Goal: Task Accomplishment & Management: Use online tool/utility

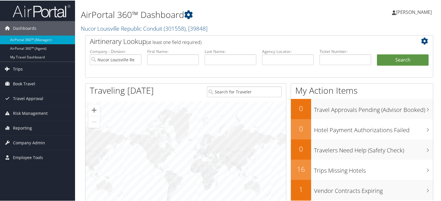
click at [21, 68] on span "Trips" at bounding box center [18, 68] width 10 height 14
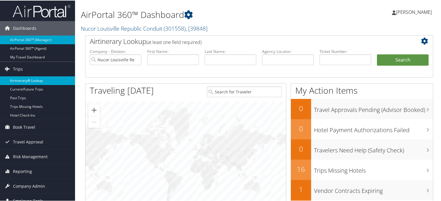
click at [35, 78] on link "Airtinerary® Lookup" at bounding box center [37, 80] width 75 height 9
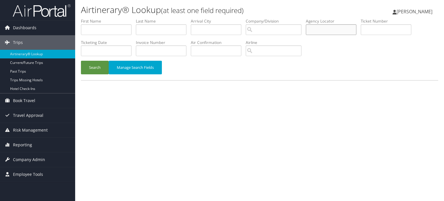
click at [330, 30] on input "text" at bounding box center [331, 29] width 51 height 11
paste input "D83M64"
click at [92, 67] on button "Search" at bounding box center [95, 68] width 28 height 14
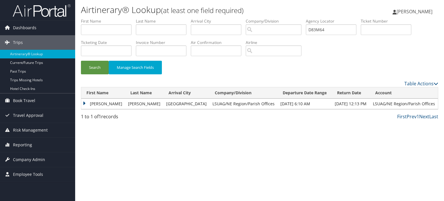
click at [85, 101] on td "LEKEISHA" at bounding box center [103, 103] width 44 height 10
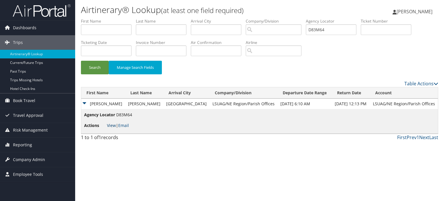
click at [110, 124] on link "View" at bounding box center [111, 124] width 9 height 5
drag, startPoint x: 346, startPoint y: 29, endPoint x: 247, endPoint y: 33, distance: 99.7
click at [261, 18] on ul "First Name Last Name Departure City Arrival City Company/Division Airport/City …" at bounding box center [259, 18] width 357 height 0
paste input "421Y"
click at [93, 67] on button "Search" at bounding box center [95, 68] width 28 height 14
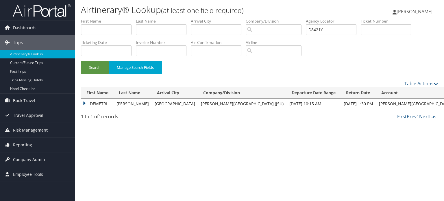
click at [84, 101] on td "DEMETRI L" at bounding box center [97, 103] width 32 height 10
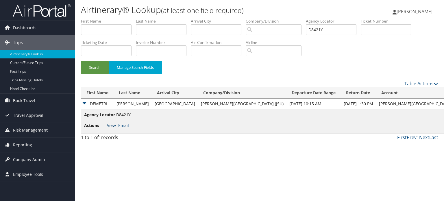
click at [110, 126] on link "View" at bounding box center [111, 124] width 9 height 5
drag, startPoint x: 301, startPoint y: 25, endPoint x: 224, endPoint y: 30, distance: 77.0
click at [252, 18] on ul "First Name Last Name Departure City Arrival City Company/Division Airport/City …" at bounding box center [259, 18] width 357 height 0
paste input "3WL9"
click at [99, 66] on button "Search" at bounding box center [95, 68] width 28 height 14
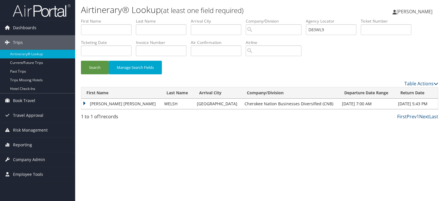
click at [84, 101] on td "MATTHEW EDWARD" at bounding box center [121, 103] width 80 height 10
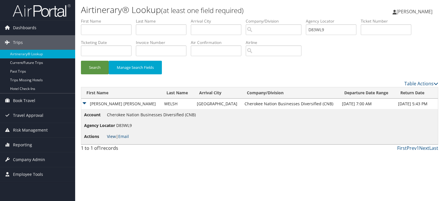
click at [114, 137] on link "View" at bounding box center [111, 135] width 9 height 5
drag, startPoint x: 336, startPoint y: 30, endPoint x: 272, endPoint y: 27, distance: 63.3
click at [273, 18] on ul "First Name Last Name Departure City Arrival City Company/Division Airport/City …" at bounding box center [259, 18] width 357 height 0
paste input "7RBHF"
type input "D7RBHF"
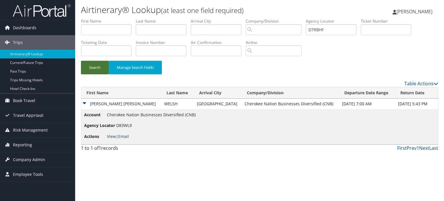
click at [95, 72] on button "Search" at bounding box center [95, 68] width 28 height 14
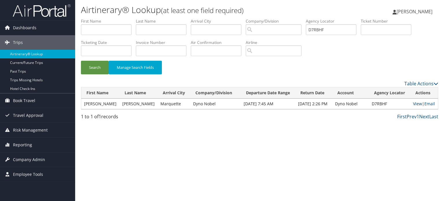
click at [416, 104] on link "View" at bounding box center [417, 103] width 9 height 5
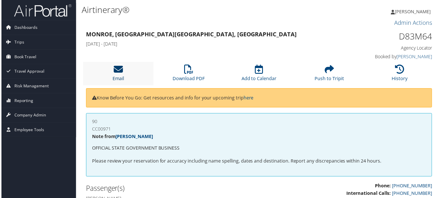
click at [116, 71] on icon at bounding box center [117, 69] width 9 height 9
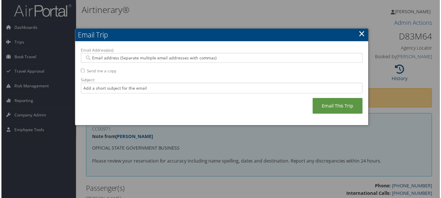
click at [183, 59] on input "Email Address(es):" at bounding box center [222, 58] width 276 height 6
paste input "LLUCASPOWELL@AGCENTER.LSU.EDU"
type input "LLUCASPOWELL@AGCENTER.LSU.EDU"
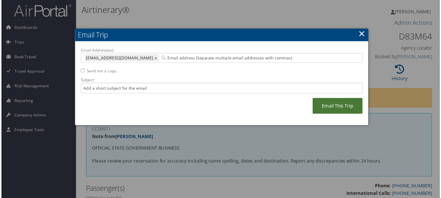
click at [344, 108] on link "Email This Trip" at bounding box center [338, 107] width 50 height 16
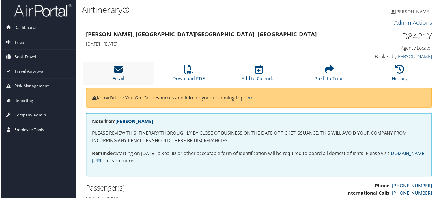
click at [115, 72] on icon at bounding box center [117, 69] width 9 height 9
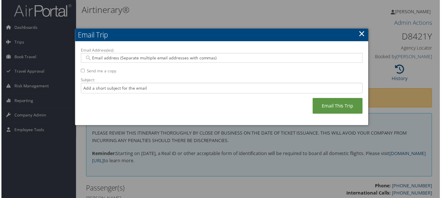
click at [202, 58] on input "Email Address(es):" at bounding box center [222, 58] width 276 height 6
paste input "[EMAIL_ADDRESS][DOMAIN_NAME]"
type input "[EMAIL_ADDRESS][DOMAIN_NAME]"
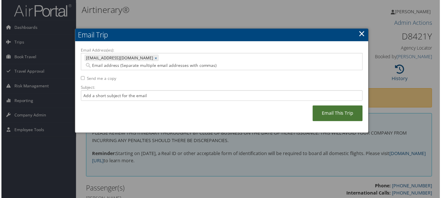
click at [328, 106] on link "Email This Trip" at bounding box center [338, 114] width 50 height 16
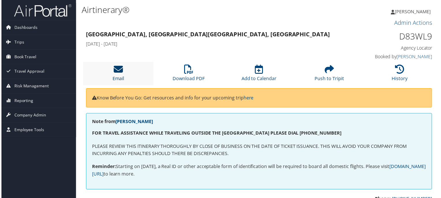
click at [116, 65] on icon at bounding box center [117, 69] width 9 height 9
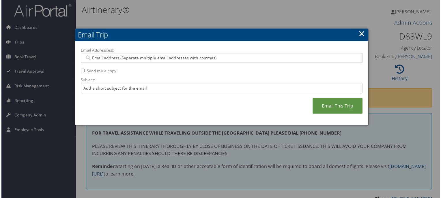
click at [189, 54] on div at bounding box center [222, 58] width 284 height 10
click at [193, 57] on input "Email Address(es):" at bounding box center [222, 58] width 276 height 6
paste input "MATTHEW.WELSH@CHEROKEE-FEDERAL.COM"
type input "MATTHEW.WELSH@CHEROKEE-FEDERAL.COM"
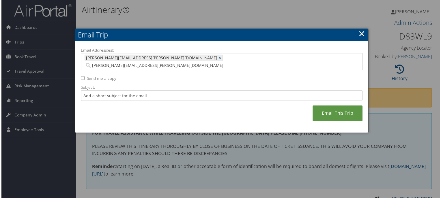
type input "MATTHEW.WELSH@CHEROKEE-FEDERAL.COM"
paste input "MATTHEW.EDWARD.WELSH@GMAIL.COM"
type input "MATTHEW.EDWARD.WELSH@GMAIL.COM"
type input "MATTHEW.WELSH@CHEROKEE-FEDERAL.COM, MATTHEW.EDWARD.WELSH@GMAIL.COM"
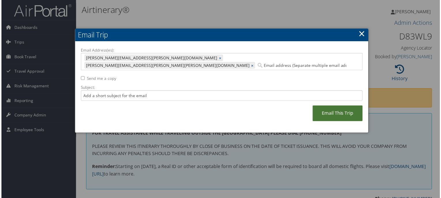
click at [335, 107] on link "Email This Trip" at bounding box center [338, 114] width 50 height 16
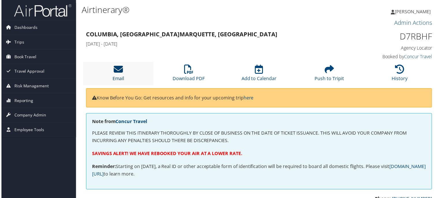
click at [117, 70] on icon at bounding box center [117, 69] width 9 height 9
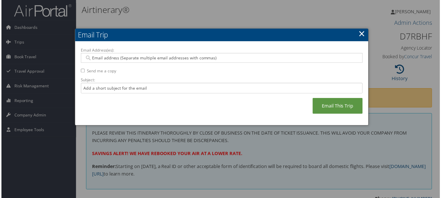
click at [206, 58] on input "Email Address(es):" at bounding box center [222, 58] width 276 height 6
paste input "[PERSON_NAME][EMAIL_ADDRESS][PERSON_NAME][DOMAIN_NAME]"
type input "[PERSON_NAME][EMAIL_ADDRESS][PERSON_NAME][DOMAIN_NAME]"
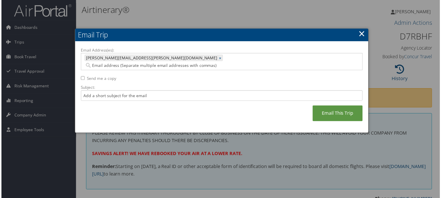
paste input "[EMAIL_ADDRESS][DOMAIN_NAME]"
type input "[EMAIL_ADDRESS][DOMAIN_NAME]"
type input "[PERSON_NAME][EMAIL_ADDRESS][PERSON_NAME][DOMAIN_NAME], [EMAIL_ADDRESS][DOMAIN_…"
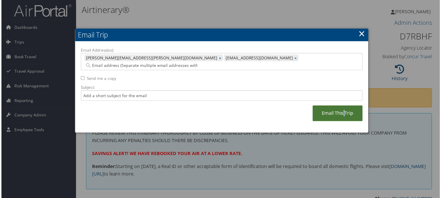
click at [344, 106] on link "Email This Trip" at bounding box center [338, 114] width 50 height 16
